Goal: Task Accomplishment & Management: Complete application form

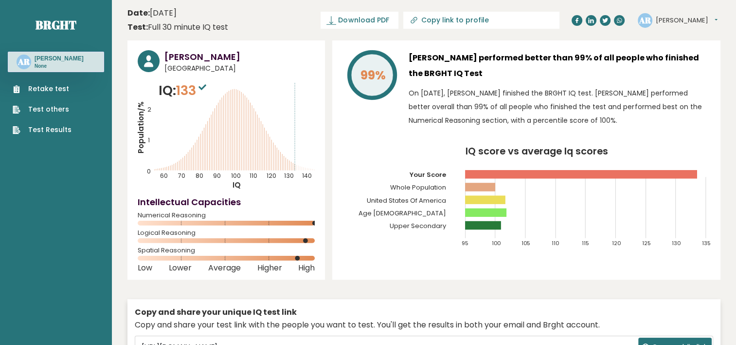
click at [60, 89] on link "Retake test" at bounding box center [42, 89] width 59 height 10
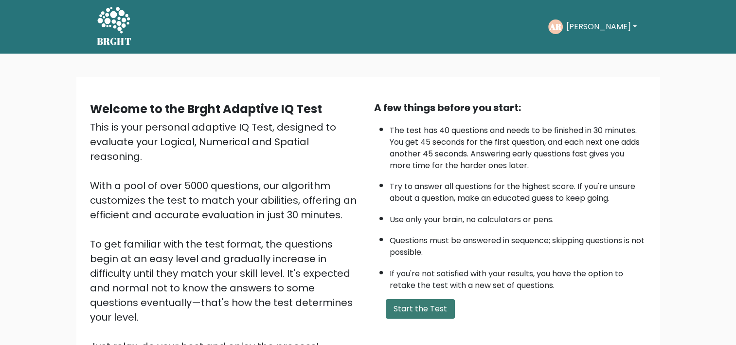
click at [411, 303] on button "Start the Test" at bounding box center [420, 308] width 69 height 19
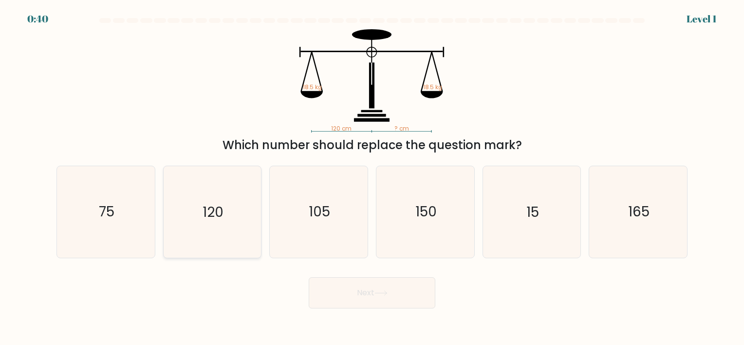
click at [210, 221] on icon "120" at bounding box center [211, 211] width 91 height 91
click at [372, 177] on input "b. 120" at bounding box center [372, 174] width 0 height 5
radio input "true"
click at [359, 288] on button "Next" at bounding box center [372, 292] width 127 height 31
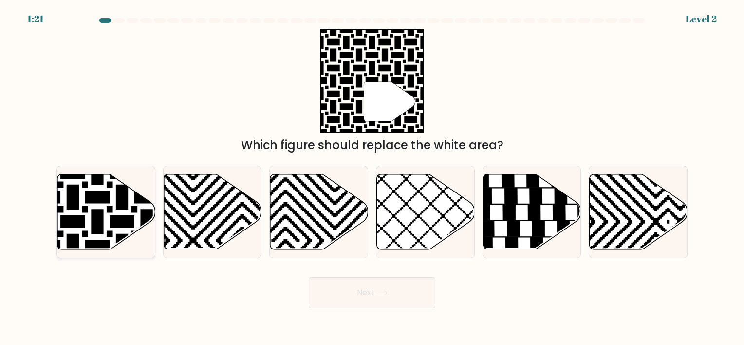
click at [123, 232] on icon at bounding box center [106, 211] width 98 height 75
click at [372, 177] on input "a." at bounding box center [372, 174] width 0 height 5
radio input "true"
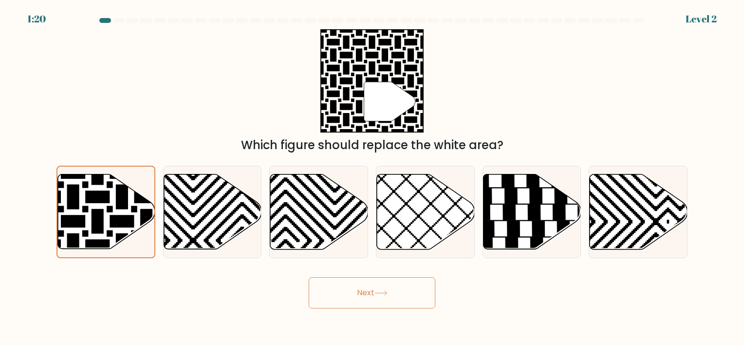
click at [350, 286] on button "Next" at bounding box center [372, 292] width 127 height 31
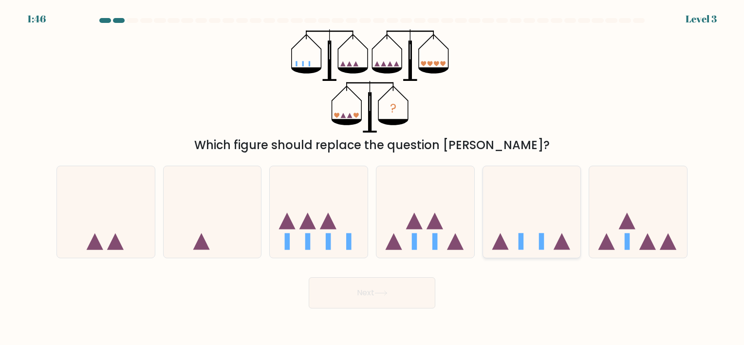
click at [524, 241] on icon at bounding box center [532, 211] width 98 height 81
click at [372, 177] on input "e." at bounding box center [372, 174] width 0 height 5
radio input "true"
click at [389, 297] on button "Next" at bounding box center [372, 292] width 127 height 31
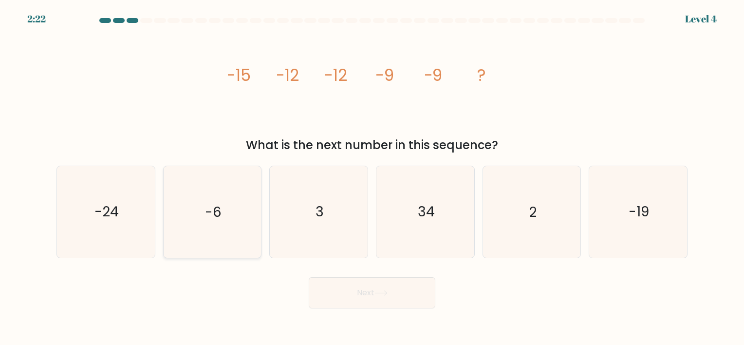
click at [223, 239] on icon "-6" at bounding box center [211, 211] width 91 height 91
click at [372, 177] on input "b. -6" at bounding box center [372, 174] width 0 height 5
radio input "true"
click at [357, 299] on button "Next" at bounding box center [372, 292] width 127 height 31
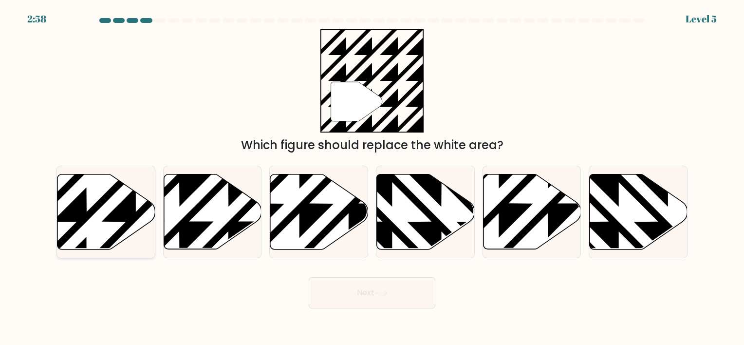
click at [113, 220] on icon at bounding box center [135, 171] width 197 height 197
click at [372, 177] on input "a." at bounding box center [372, 174] width 0 height 5
radio input "true"
click at [377, 295] on icon at bounding box center [380, 292] width 13 height 5
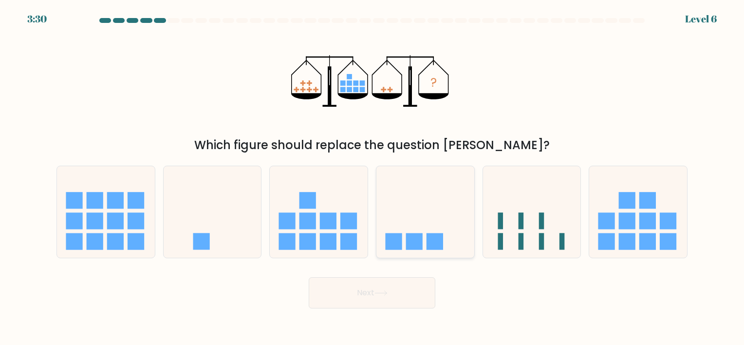
click at [407, 231] on icon at bounding box center [425, 211] width 98 height 81
click at [372, 177] on input "d." at bounding box center [372, 174] width 0 height 5
radio input "true"
click at [383, 294] on icon at bounding box center [380, 292] width 13 height 5
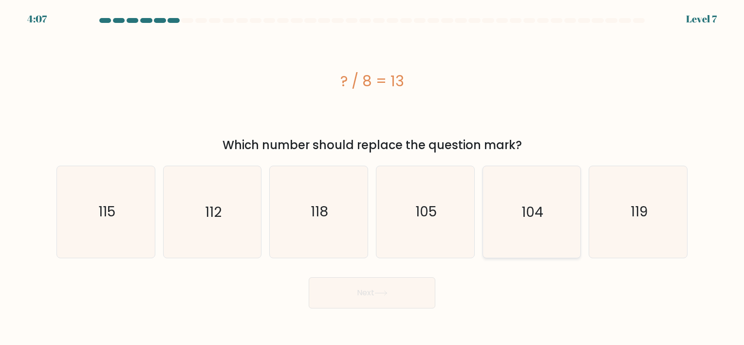
click at [533, 219] on text "104" at bounding box center [532, 211] width 22 height 19
click at [372, 177] on input "e. 104" at bounding box center [372, 174] width 0 height 5
radio input "true"
click at [387, 294] on icon at bounding box center [380, 292] width 13 height 5
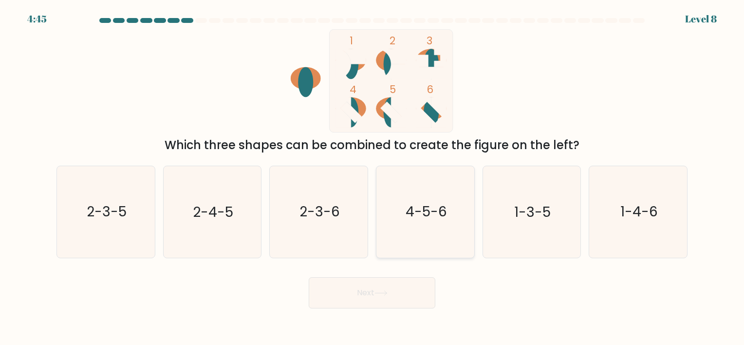
click at [441, 215] on text "4-5-6" at bounding box center [425, 211] width 41 height 19
click at [372, 177] on input "d. 4-5-6" at bounding box center [372, 174] width 0 height 5
radio input "true"
click at [386, 296] on button "Next" at bounding box center [372, 292] width 127 height 31
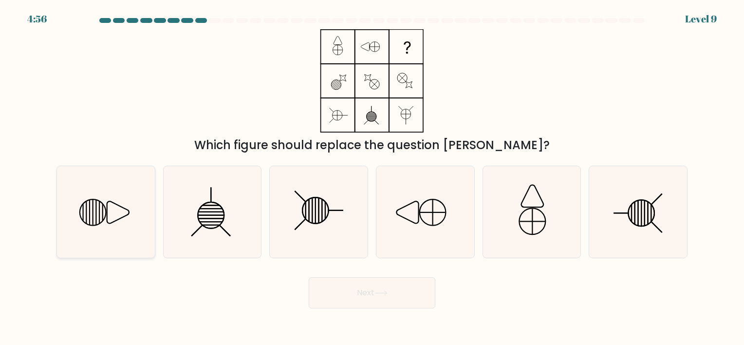
click at [99, 228] on icon at bounding box center [105, 211] width 91 height 91
click at [372, 177] on input "a." at bounding box center [372, 174] width 0 height 5
radio input "true"
click at [411, 299] on button "Next" at bounding box center [372, 292] width 127 height 31
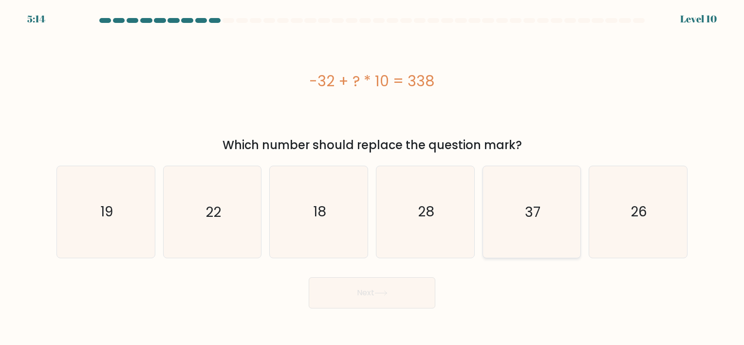
click at [506, 230] on icon "37" at bounding box center [531, 211] width 91 height 91
click at [372, 177] on input "e. 37" at bounding box center [372, 174] width 0 height 5
radio input "true"
click at [396, 285] on button "Next" at bounding box center [372, 292] width 127 height 31
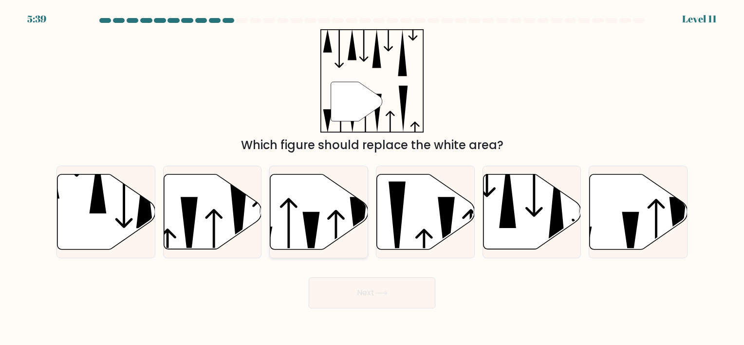
click at [315, 216] on icon at bounding box center [311, 240] width 17 height 59
click at [372, 177] on input "c." at bounding box center [372, 174] width 0 height 5
radio input "true"
click at [358, 293] on button "Next" at bounding box center [372, 292] width 127 height 31
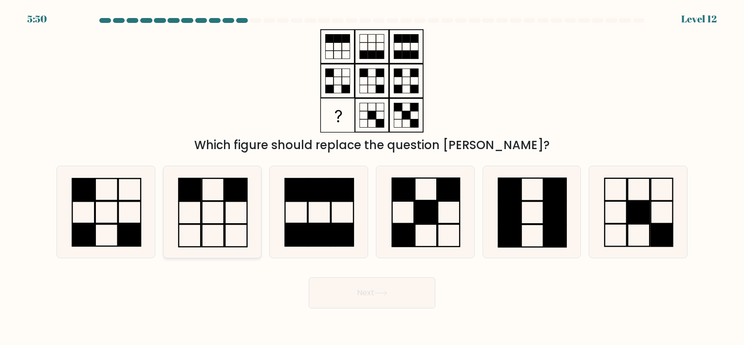
click at [224, 237] on rect at bounding box center [213, 235] width 22 height 22
click at [372, 177] on input "b." at bounding box center [372, 174] width 0 height 5
radio input "true"
click at [338, 294] on button "Next" at bounding box center [372, 292] width 127 height 31
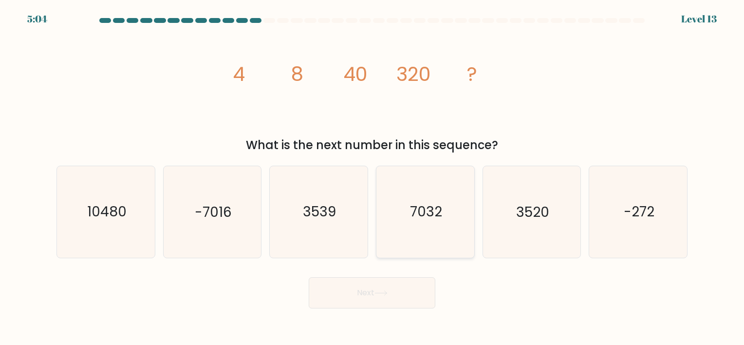
click at [420, 222] on icon "7032" at bounding box center [425, 211] width 91 height 91
click at [372, 177] on input "d. 7032" at bounding box center [372, 174] width 0 height 5
radio input "true"
click at [514, 230] on icon "3520" at bounding box center [531, 211] width 91 height 91
click at [372, 177] on input "e. 3520" at bounding box center [372, 174] width 0 height 5
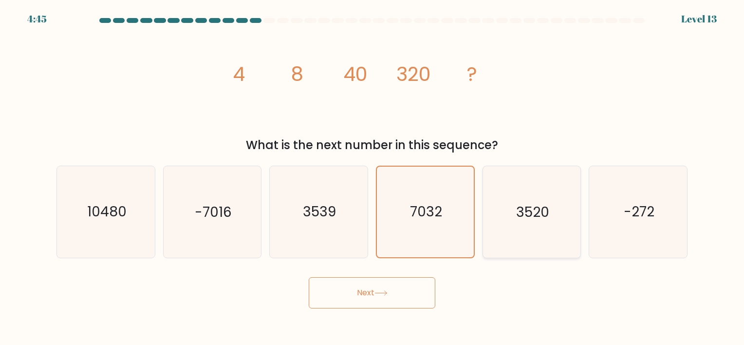
radio input "true"
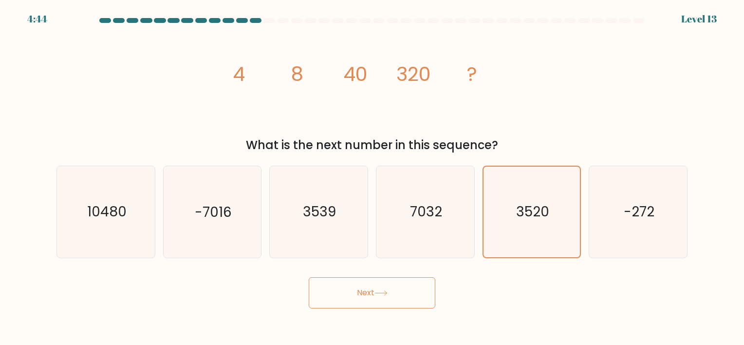
click at [409, 297] on button "Next" at bounding box center [372, 292] width 127 height 31
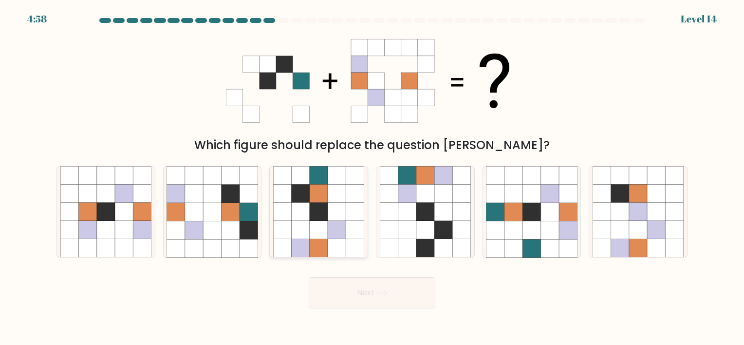
click at [316, 245] on icon at bounding box center [319, 248] width 18 height 18
click at [372, 177] on input "c." at bounding box center [372, 174] width 0 height 5
radio input "true"
click at [339, 302] on button "Next" at bounding box center [372, 292] width 127 height 31
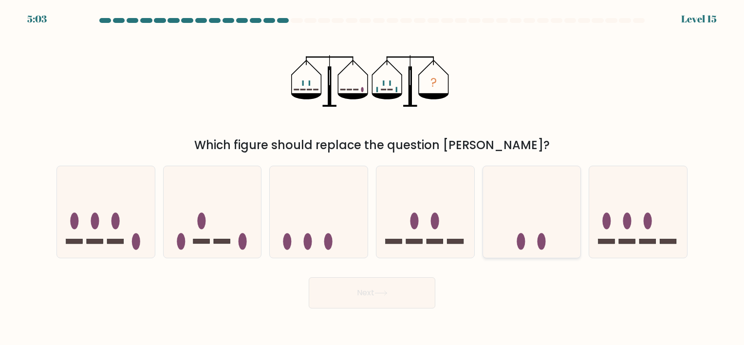
click at [506, 218] on icon at bounding box center [532, 211] width 98 height 81
click at [372, 177] on input "e." at bounding box center [372, 174] width 0 height 5
radio input "true"
click at [379, 296] on button "Next" at bounding box center [372, 292] width 127 height 31
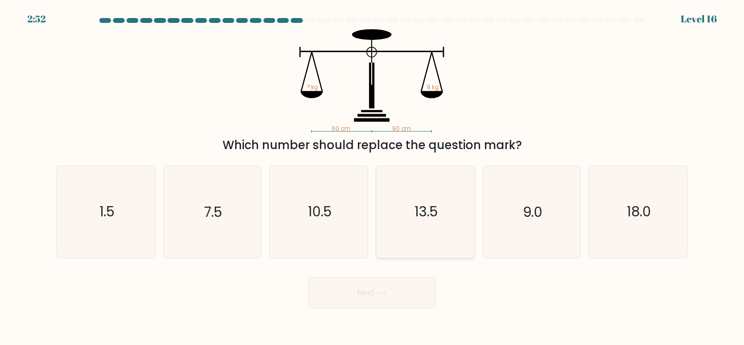
click at [411, 237] on icon "13.5" at bounding box center [425, 211] width 91 height 91
click at [372, 177] on input "d. 13.5" at bounding box center [372, 174] width 0 height 5
radio input "true"
click at [397, 294] on button "Next" at bounding box center [372, 292] width 127 height 31
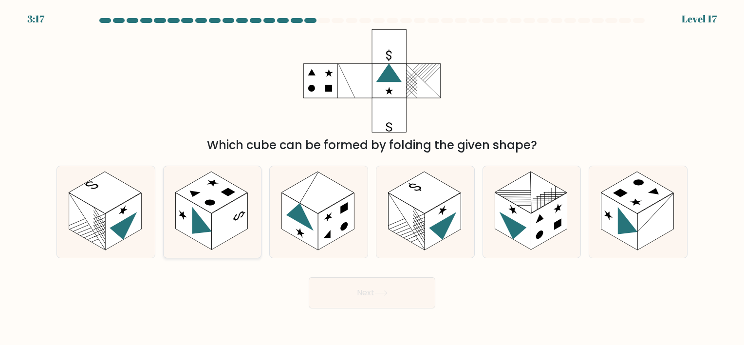
click at [217, 233] on rect at bounding box center [229, 221] width 36 height 57
click at [372, 177] on input "b." at bounding box center [372, 174] width 0 height 5
radio input "true"
click at [371, 292] on button "Next" at bounding box center [372, 292] width 127 height 31
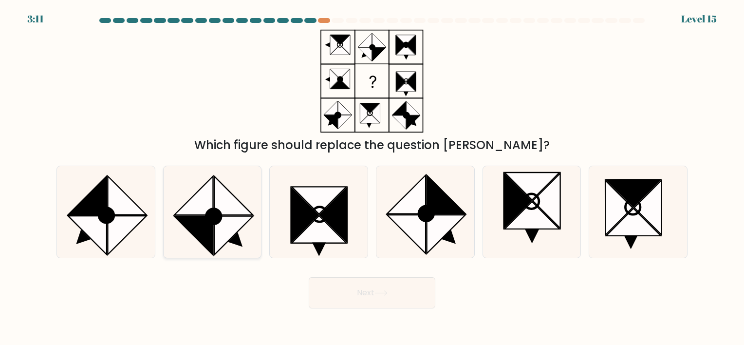
click at [228, 243] on icon at bounding box center [211, 211] width 91 height 91
click at [372, 177] on input "b." at bounding box center [372, 174] width 0 height 5
radio input "true"
click at [135, 232] on icon at bounding box center [105, 211] width 91 height 91
click at [372, 177] on input "a." at bounding box center [372, 174] width 0 height 5
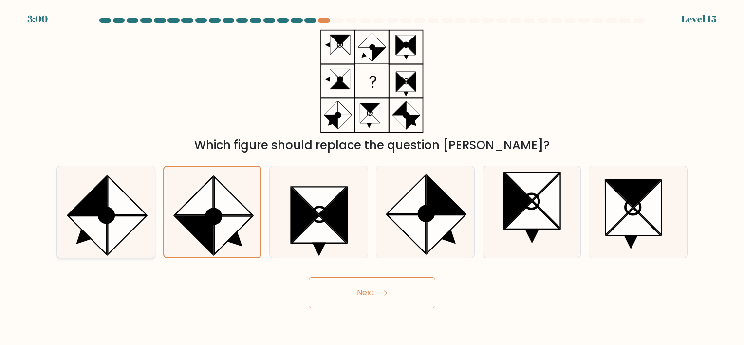
radio input "true"
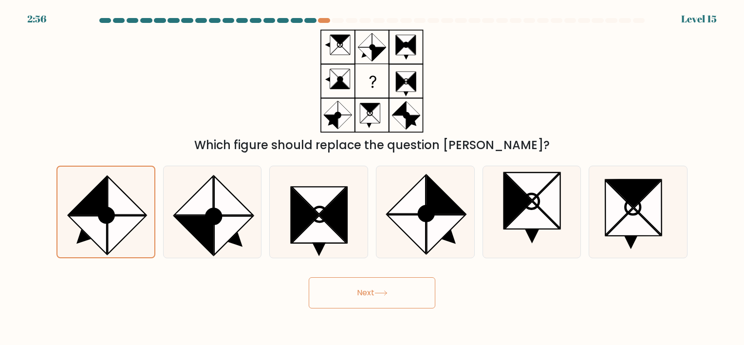
click at [340, 288] on button "Next" at bounding box center [372, 292] width 127 height 31
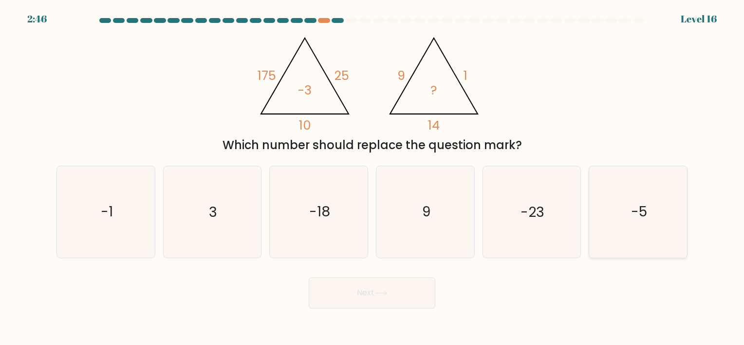
click at [623, 241] on icon "-5" at bounding box center [637, 211] width 91 height 91
click at [372, 177] on input "f. -5" at bounding box center [372, 174] width 0 height 5
radio input "true"
click at [387, 290] on button "Next" at bounding box center [372, 292] width 127 height 31
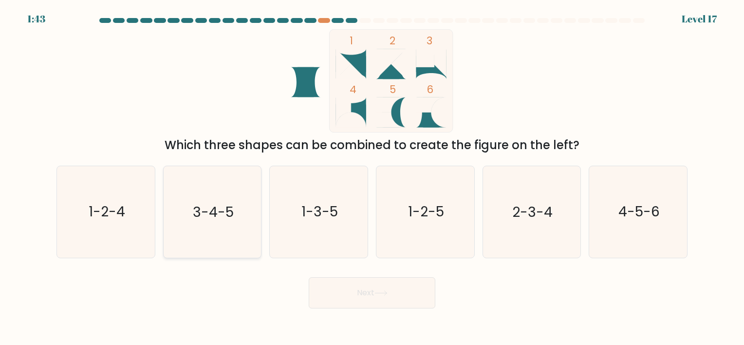
click at [216, 193] on icon "3-4-5" at bounding box center [211, 211] width 91 height 91
click at [372, 177] on input "b. 3-4-5" at bounding box center [372, 174] width 0 height 5
radio input "true"
click at [349, 287] on button "Next" at bounding box center [372, 292] width 127 height 31
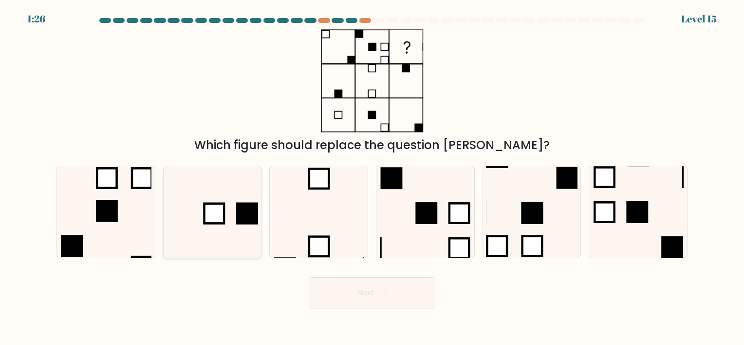
click at [226, 247] on icon at bounding box center [211, 211] width 91 height 91
click at [372, 177] on input "b." at bounding box center [372, 174] width 0 height 5
radio input "true"
click at [338, 287] on button "Next" at bounding box center [372, 292] width 127 height 31
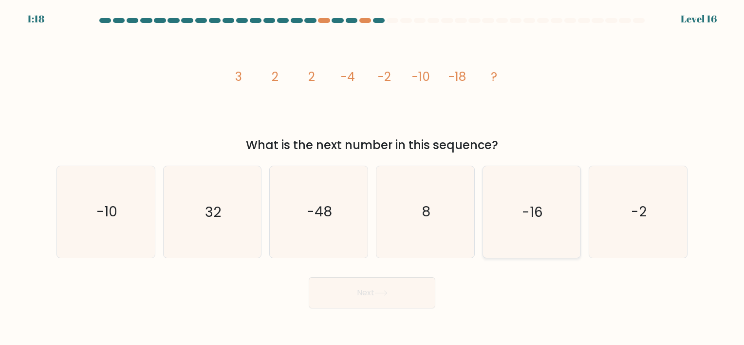
click at [495, 229] on icon "-16" at bounding box center [531, 211] width 91 height 91
click at [372, 177] on input "e. -16" at bounding box center [372, 174] width 0 height 5
radio input "true"
click at [382, 298] on button "Next" at bounding box center [372, 292] width 127 height 31
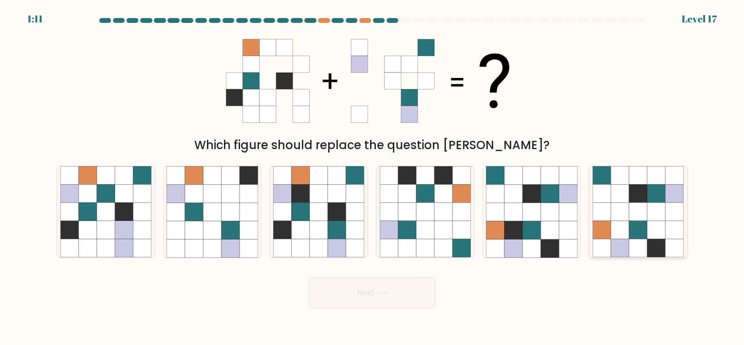
click at [655, 233] on icon at bounding box center [656, 230] width 18 height 18
click at [372, 177] on input "f." at bounding box center [372, 174] width 0 height 5
radio input "true"
click at [400, 293] on button "Next" at bounding box center [372, 292] width 127 height 31
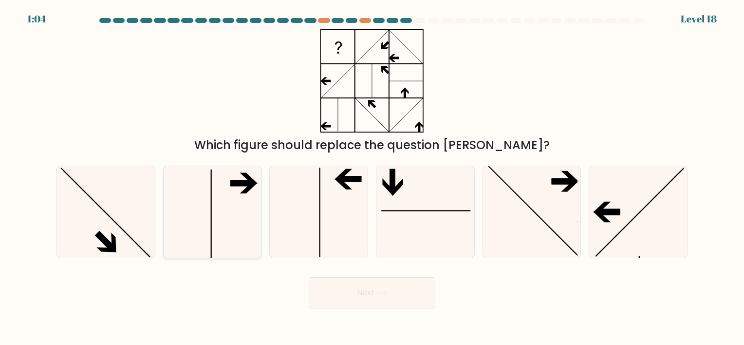
click at [242, 233] on icon at bounding box center [211, 211] width 91 height 91
click at [372, 177] on input "b." at bounding box center [372, 174] width 0 height 5
radio input "true"
click at [356, 283] on button "Next" at bounding box center [372, 292] width 127 height 31
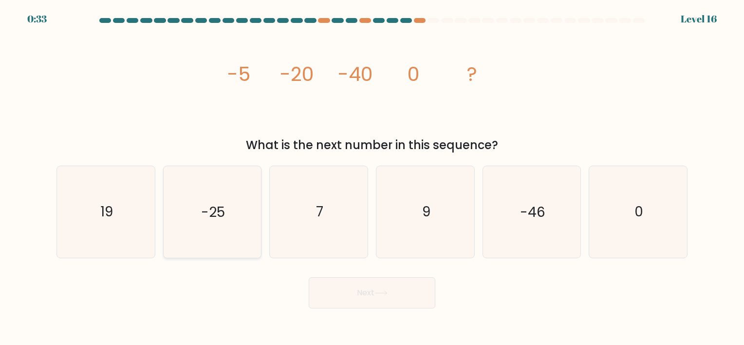
click at [231, 239] on icon "-25" at bounding box center [211, 211] width 91 height 91
click at [372, 177] on input "b. -25" at bounding box center [372, 174] width 0 height 5
radio input "true"
click at [352, 288] on button "Next" at bounding box center [372, 292] width 127 height 31
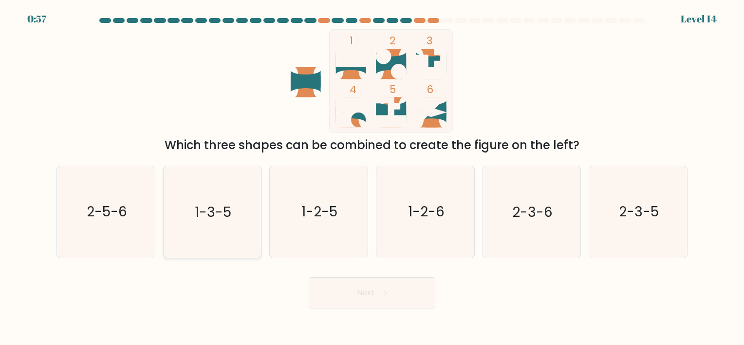
click at [223, 234] on icon "1-3-5" at bounding box center [211, 211] width 91 height 91
click at [372, 177] on input "b. 1-3-5" at bounding box center [372, 174] width 0 height 5
radio input "true"
click at [364, 294] on button "Next" at bounding box center [372, 292] width 127 height 31
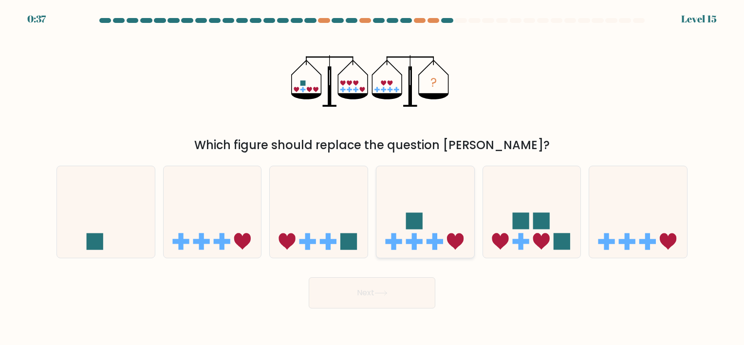
click at [419, 236] on icon at bounding box center [425, 211] width 98 height 81
click at [372, 177] on input "d." at bounding box center [372, 174] width 0 height 5
radio input "true"
click at [397, 300] on button "Next" at bounding box center [372, 292] width 127 height 31
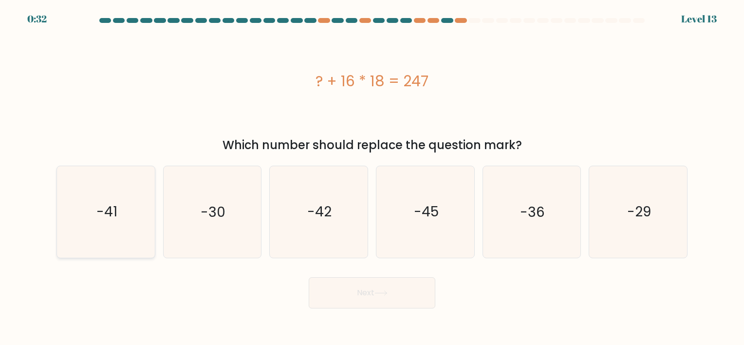
click at [105, 229] on icon "-41" at bounding box center [105, 211] width 91 height 91
click at [372, 177] on input "a. -41" at bounding box center [372, 174] width 0 height 5
radio input "true"
click at [347, 295] on button "Next" at bounding box center [372, 292] width 127 height 31
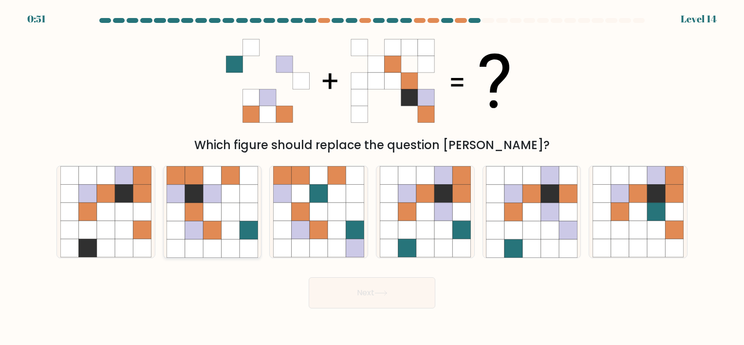
click at [227, 230] on icon at bounding box center [230, 230] width 18 height 18
click at [372, 177] on input "b." at bounding box center [372, 174] width 0 height 5
radio input "true"
click at [331, 285] on button "Next" at bounding box center [372, 292] width 127 height 31
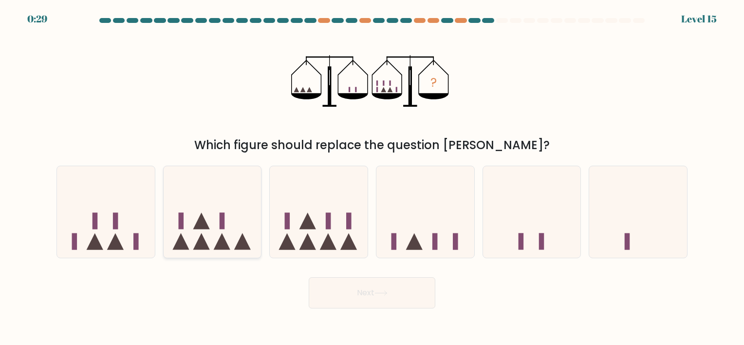
click at [230, 241] on icon at bounding box center [213, 211] width 98 height 81
click at [372, 177] on input "b." at bounding box center [372, 174] width 0 height 5
radio input "true"
click at [339, 287] on button "Next" at bounding box center [372, 292] width 127 height 31
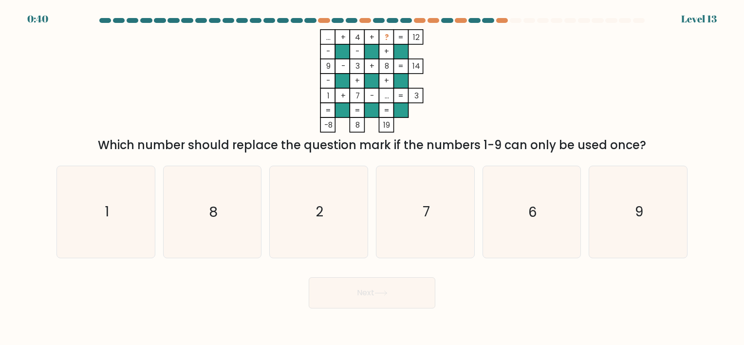
click at [481, 257] on div "e. 6" at bounding box center [531, 211] width 107 height 92
click at [514, 227] on icon "6" at bounding box center [531, 211] width 91 height 91
click at [372, 177] on input "e. 6" at bounding box center [372, 174] width 0 height 5
radio input "true"
click at [396, 295] on button "Next" at bounding box center [372, 292] width 127 height 31
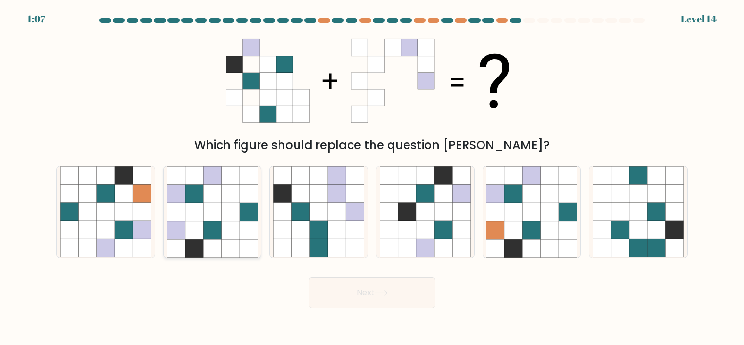
click at [237, 249] on icon at bounding box center [230, 248] width 18 height 18
click at [372, 177] on input "b." at bounding box center [372, 174] width 0 height 5
radio input "true"
click at [357, 298] on button "Next" at bounding box center [372, 292] width 127 height 31
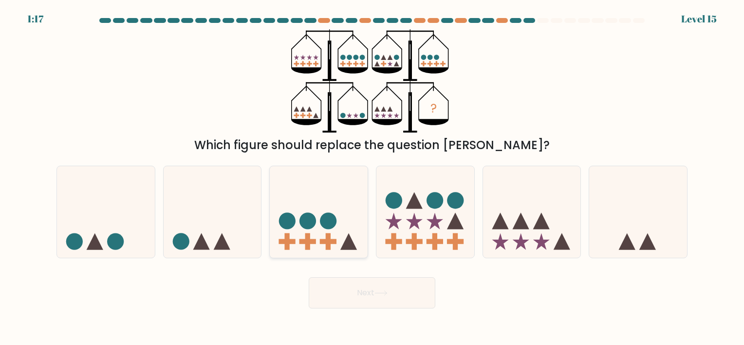
click at [297, 255] on div at bounding box center [318, 211] width 99 height 92
click at [372, 177] on input "c." at bounding box center [372, 174] width 0 height 5
radio input "true"
click at [381, 290] on icon at bounding box center [380, 292] width 13 height 5
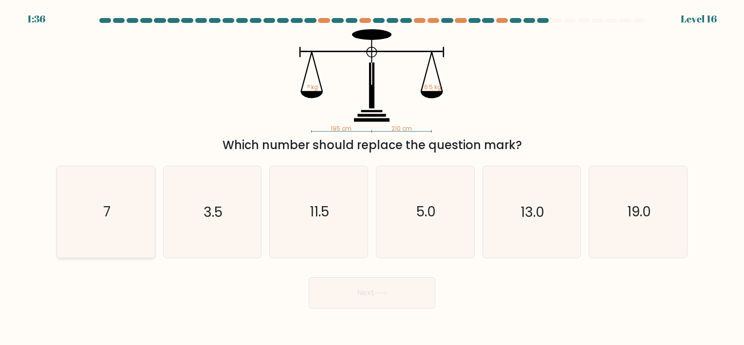
click at [124, 238] on icon "7" at bounding box center [105, 211] width 91 height 91
click at [372, 177] on input "a. 7" at bounding box center [372, 174] width 0 height 5
radio input "true"
click at [322, 295] on button "Next" at bounding box center [372, 292] width 127 height 31
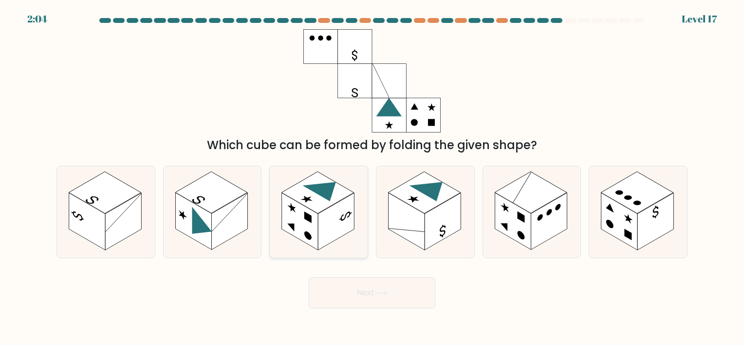
click at [309, 234] on circle at bounding box center [307, 236] width 7 height 12
click at [372, 177] on input "c." at bounding box center [372, 174] width 0 height 5
radio input "true"
click at [345, 289] on button "Next" at bounding box center [372, 292] width 127 height 31
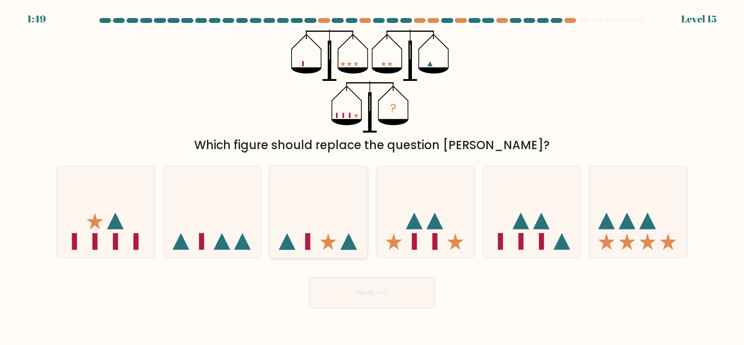
click at [311, 208] on icon at bounding box center [319, 211] width 98 height 81
click at [372, 177] on input "c." at bounding box center [372, 174] width 0 height 5
radio input "true"
click at [354, 297] on button "Next" at bounding box center [372, 292] width 127 height 31
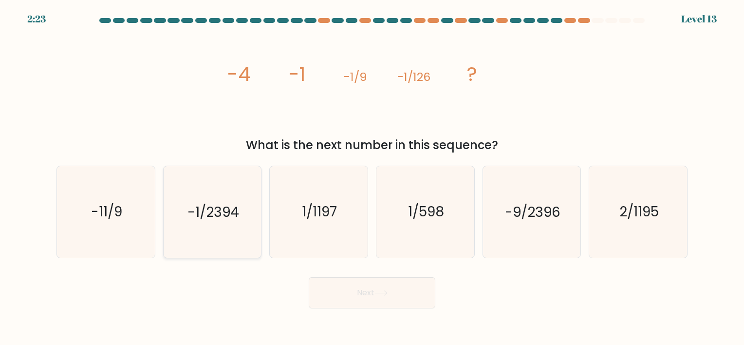
click at [235, 248] on icon "-1/2394" at bounding box center [211, 211] width 91 height 91
click at [372, 177] on input "b. -1/2394" at bounding box center [372, 174] width 0 height 5
radio input "true"
click at [358, 294] on button "Next" at bounding box center [372, 292] width 127 height 31
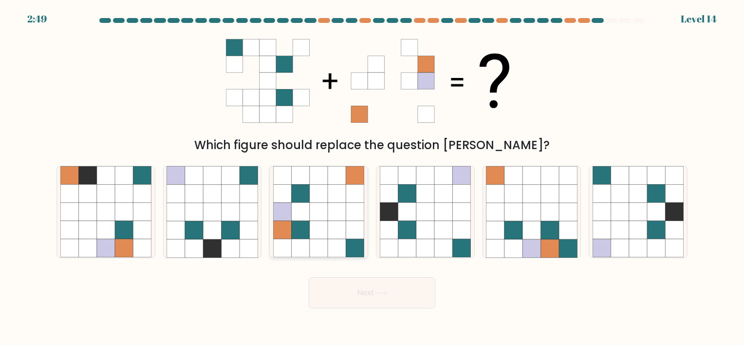
click at [318, 247] on icon at bounding box center [319, 248] width 18 height 18
click at [372, 177] on input "c." at bounding box center [372, 174] width 0 height 5
radio input "true"
click at [349, 304] on button "Next" at bounding box center [372, 292] width 127 height 31
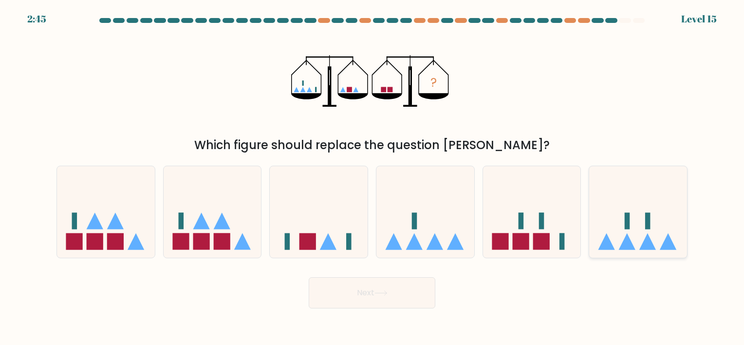
click at [633, 215] on icon at bounding box center [638, 211] width 98 height 81
click at [372, 177] on input "f." at bounding box center [372, 174] width 0 height 5
radio input "true"
click at [393, 283] on button "Next" at bounding box center [372, 292] width 127 height 31
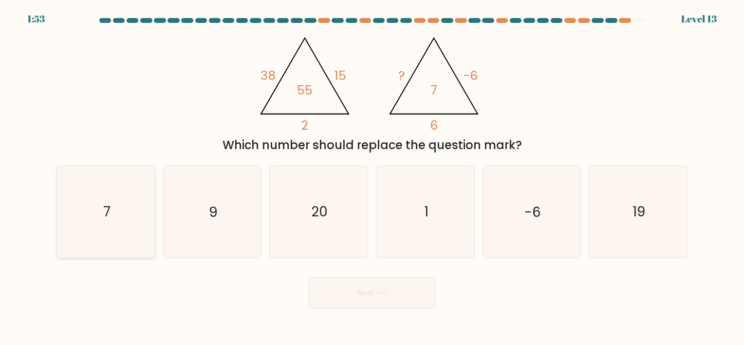
click at [102, 233] on icon "7" at bounding box center [105, 211] width 91 height 91
click at [372, 177] on input "a. 7" at bounding box center [372, 174] width 0 height 5
radio input "true"
click at [342, 290] on button "Next" at bounding box center [372, 292] width 127 height 31
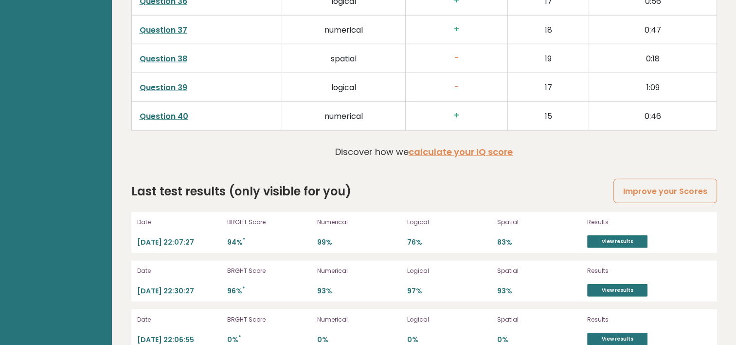
scroll to position [2576, 0]
click at [600, 236] on link "View results" at bounding box center [617, 241] width 60 height 13
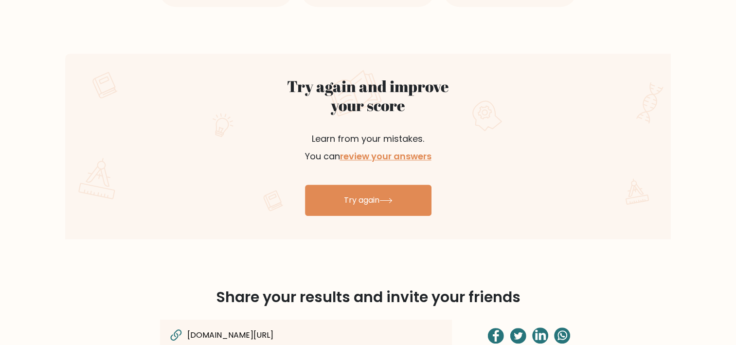
scroll to position [502, 0]
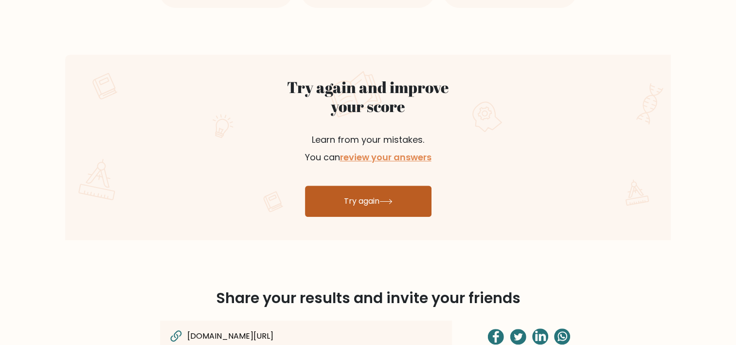
click at [367, 203] on link "Try again" at bounding box center [368, 200] width 127 height 31
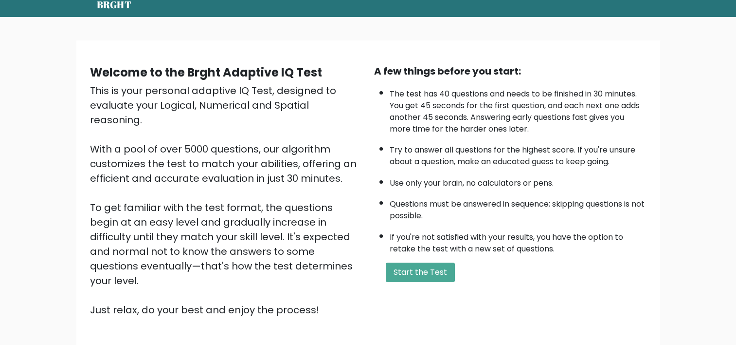
scroll to position [39, 0]
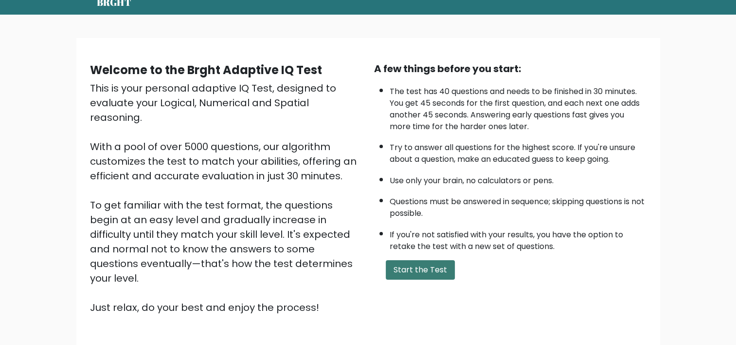
click at [409, 267] on button "Start the Test" at bounding box center [420, 269] width 69 height 19
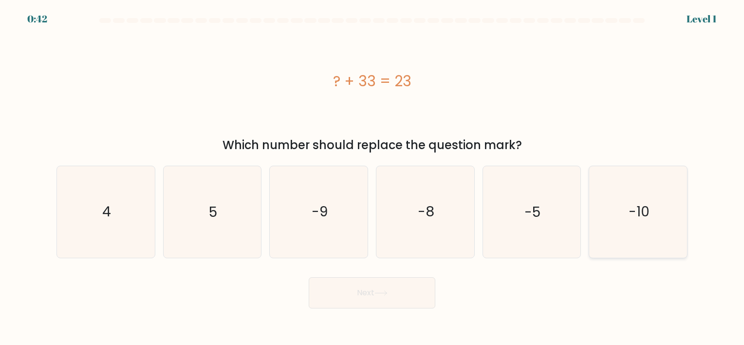
click at [623, 233] on icon "-10" at bounding box center [637, 211] width 91 height 91
click at [372, 177] on input "f. -10" at bounding box center [372, 174] width 0 height 5
radio input "true"
click at [357, 292] on button "Next" at bounding box center [372, 292] width 127 height 31
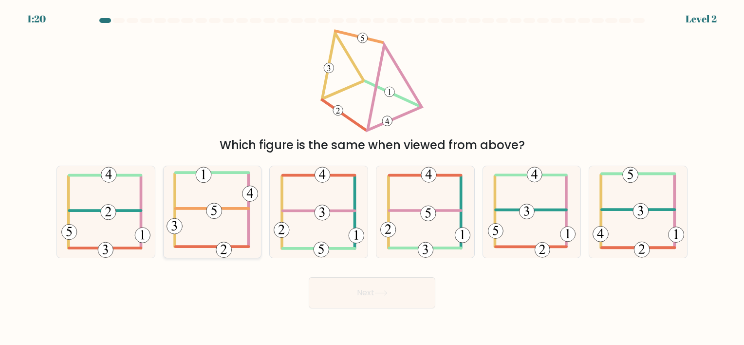
click at [221, 237] on icon at bounding box center [211, 211] width 91 height 91
click at [372, 177] on input "b." at bounding box center [372, 174] width 0 height 5
radio input "true"
click at [341, 288] on button "Next" at bounding box center [372, 292] width 127 height 31
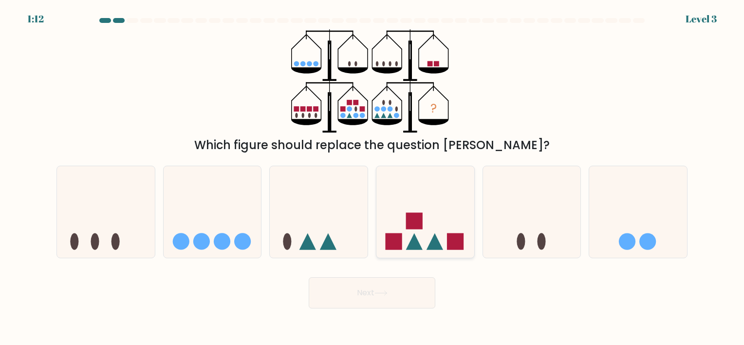
click at [402, 239] on icon at bounding box center [425, 211] width 98 height 81
click at [372, 177] on input "d." at bounding box center [372, 174] width 0 height 5
radio input "true"
click at [386, 294] on icon at bounding box center [380, 292] width 13 height 5
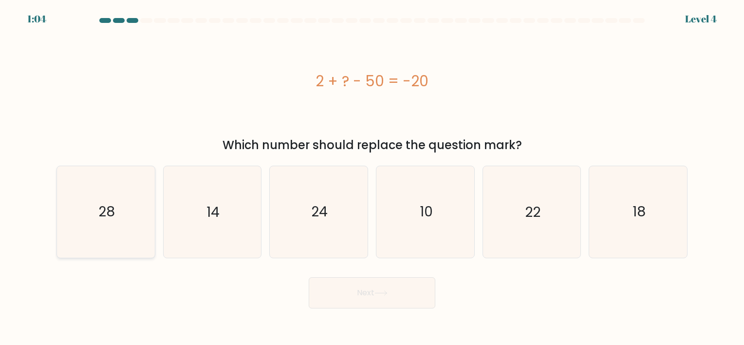
click at [133, 245] on icon "28" at bounding box center [105, 211] width 91 height 91
click at [372, 177] on input "a. 28" at bounding box center [372, 174] width 0 height 5
radio input "true"
click at [338, 288] on button "Next" at bounding box center [372, 292] width 127 height 31
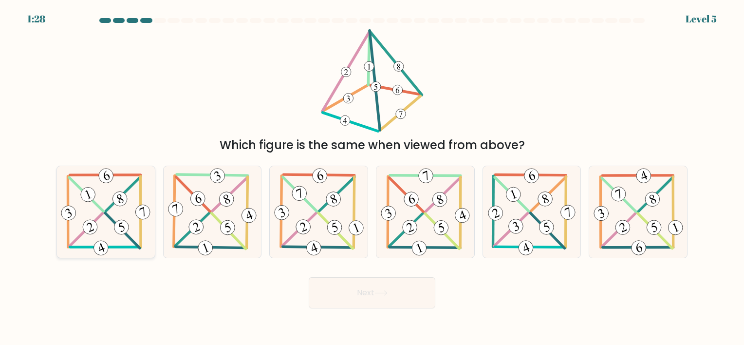
click at [97, 230] on icon at bounding box center [105, 211] width 93 height 91
click at [372, 177] on input "a." at bounding box center [372, 174] width 0 height 5
radio input "true"
click at [329, 283] on button "Next" at bounding box center [372, 292] width 127 height 31
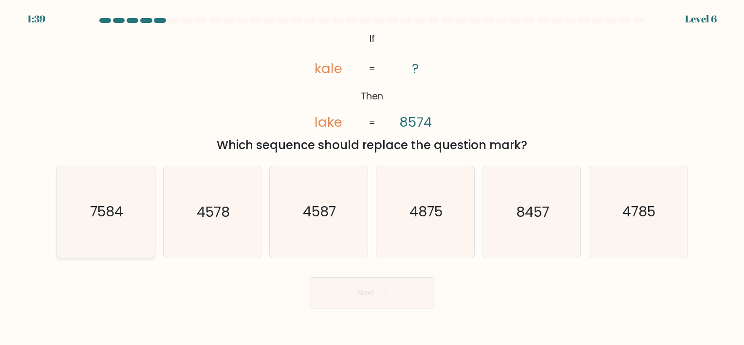
click at [111, 237] on icon "7584" at bounding box center [105, 211] width 91 height 91
click at [372, 177] on input "a. 7584" at bounding box center [372, 174] width 0 height 5
radio input "true"
click at [369, 288] on button "Next" at bounding box center [372, 292] width 127 height 31
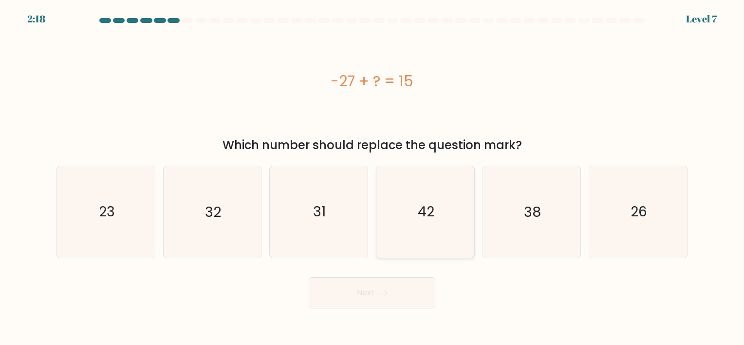
click at [420, 214] on text "42" at bounding box center [426, 211] width 17 height 19
click at [372, 177] on input "d. 42" at bounding box center [372, 174] width 0 height 5
radio input "true"
click at [373, 300] on button "Next" at bounding box center [372, 292] width 127 height 31
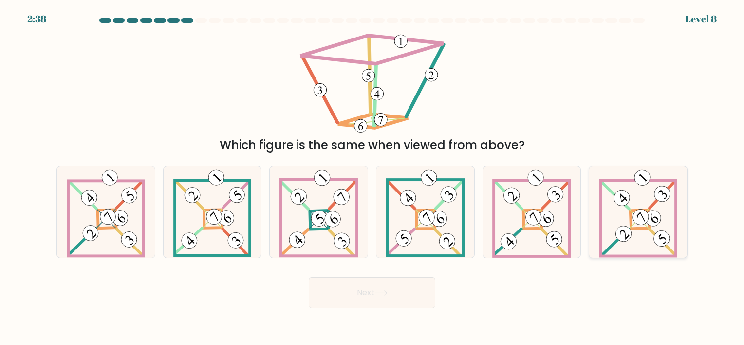
click at [632, 238] on icon at bounding box center [638, 211] width 78 height 91
click at [372, 177] on input "f." at bounding box center [372, 174] width 0 height 5
radio input "true"
click at [361, 292] on button "Next" at bounding box center [372, 292] width 127 height 31
